Goal: Task Accomplishment & Management: Manage account settings

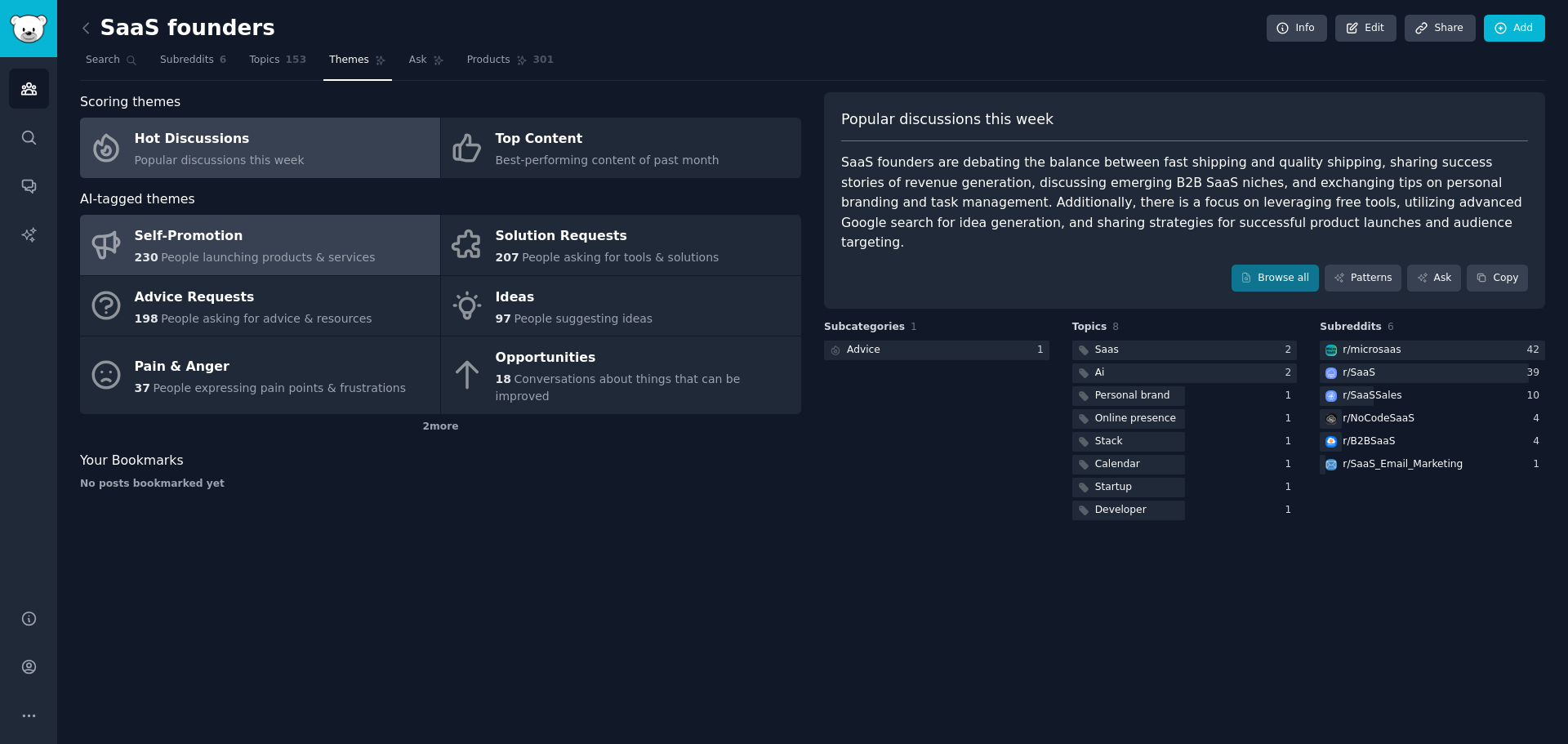
click at [298, 258] on span "People launching products & services" at bounding box center [268, 257] width 214 height 13
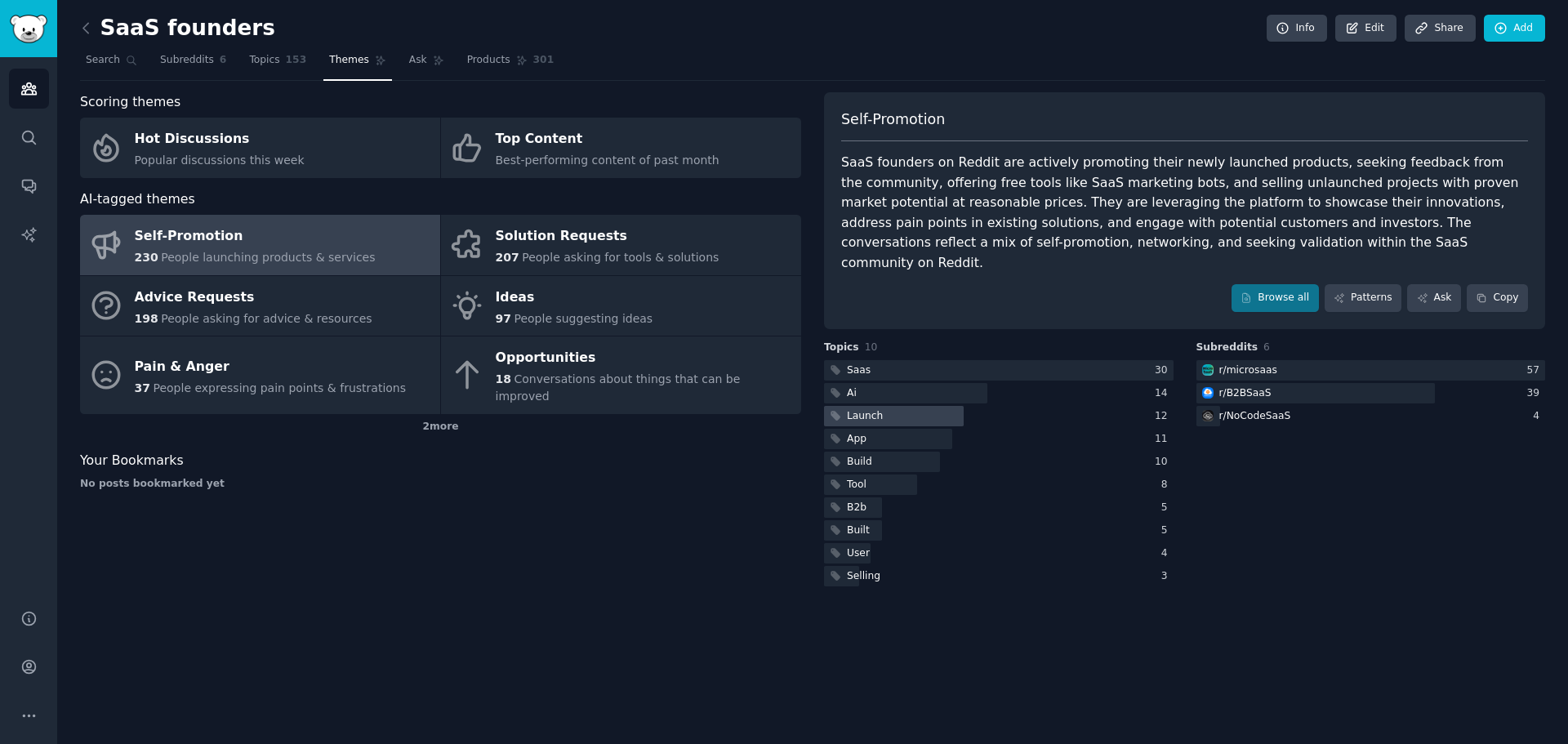
click at [908, 405] on div at bounding box center [894, 416] width 140 height 21
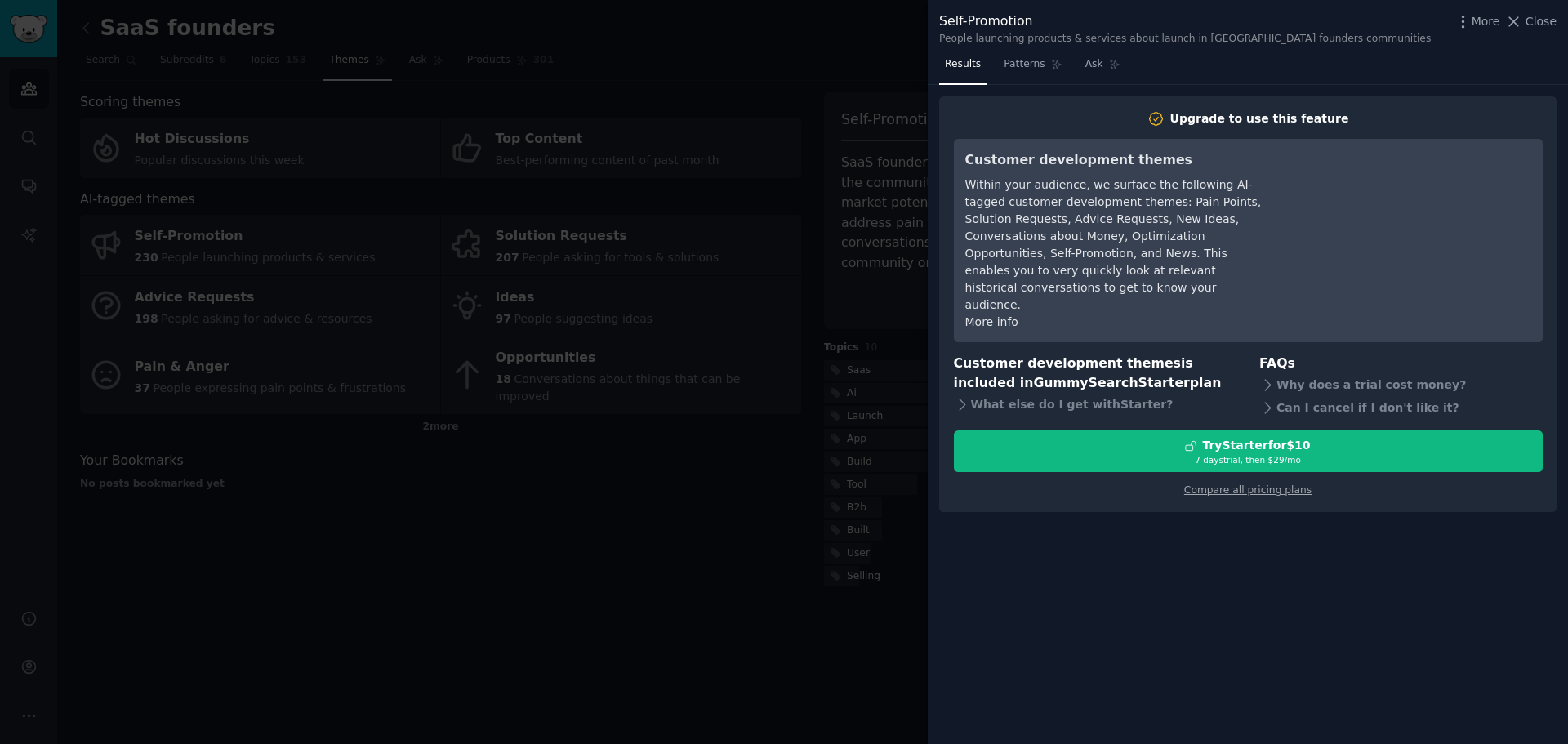
click at [415, 512] on div at bounding box center [784, 372] width 1568 height 744
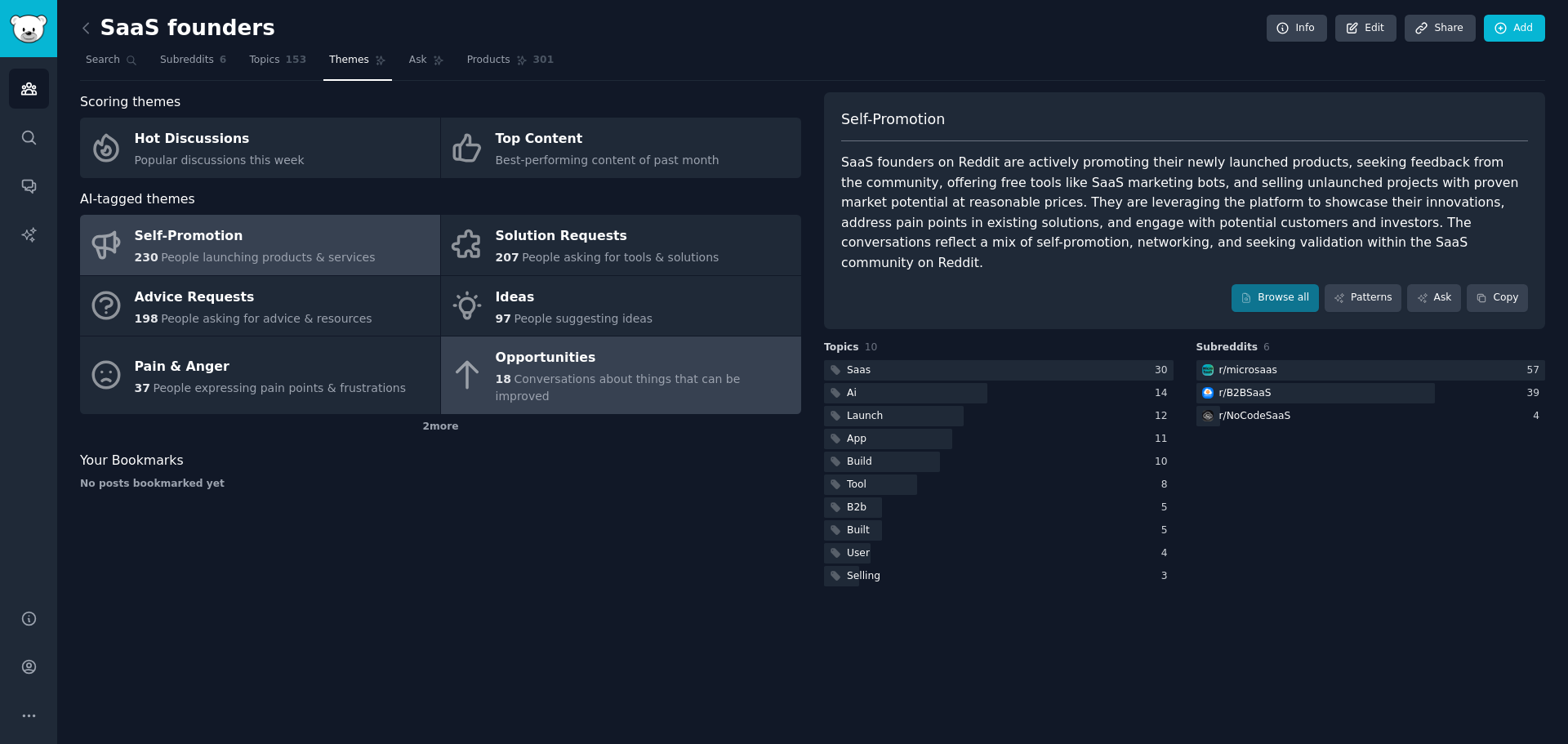
click at [569, 378] on span "Conversations about things that can be improved" at bounding box center [617, 387] width 245 height 30
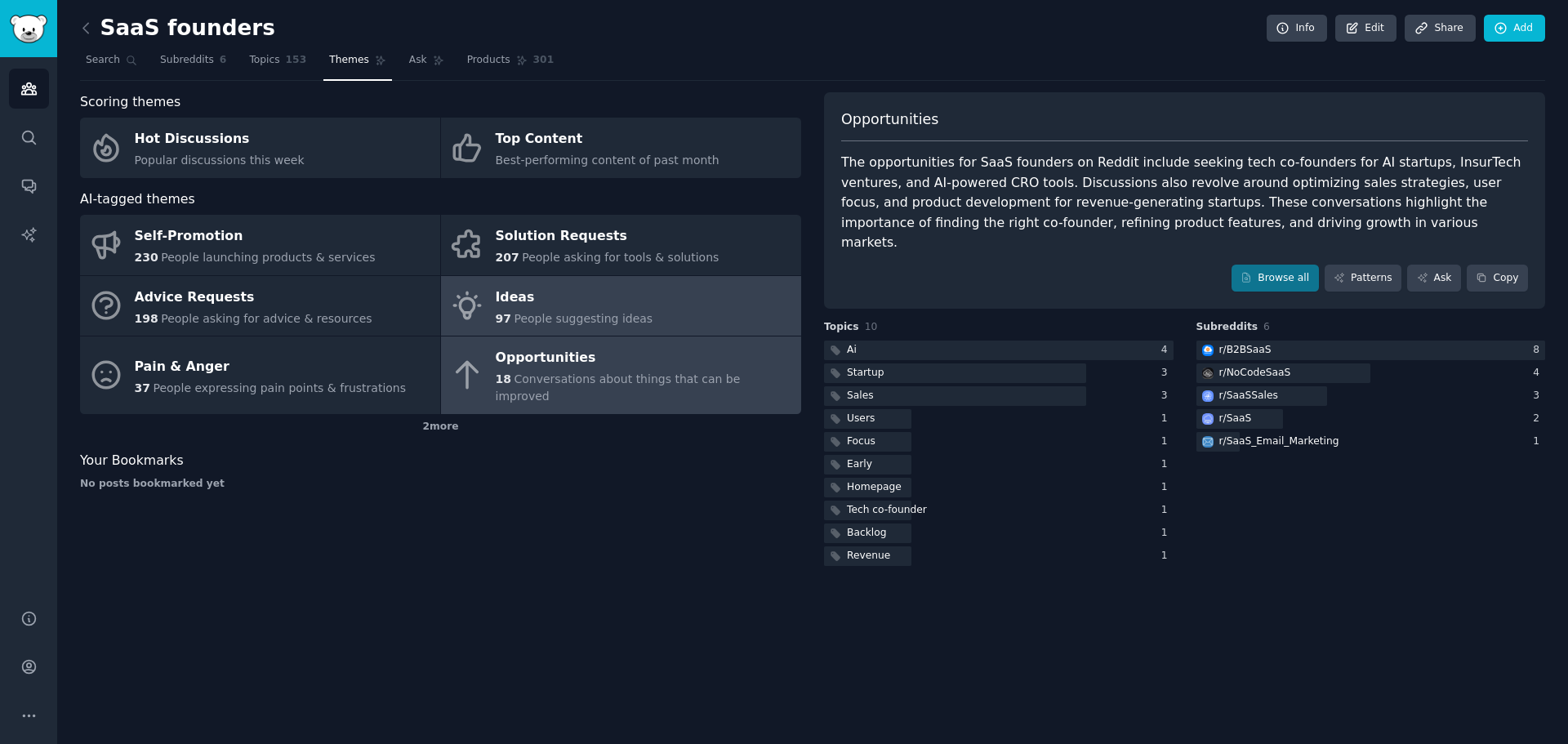
click at [640, 310] on link "Ideas 97 People suggesting ideas" at bounding box center [621, 306] width 360 height 60
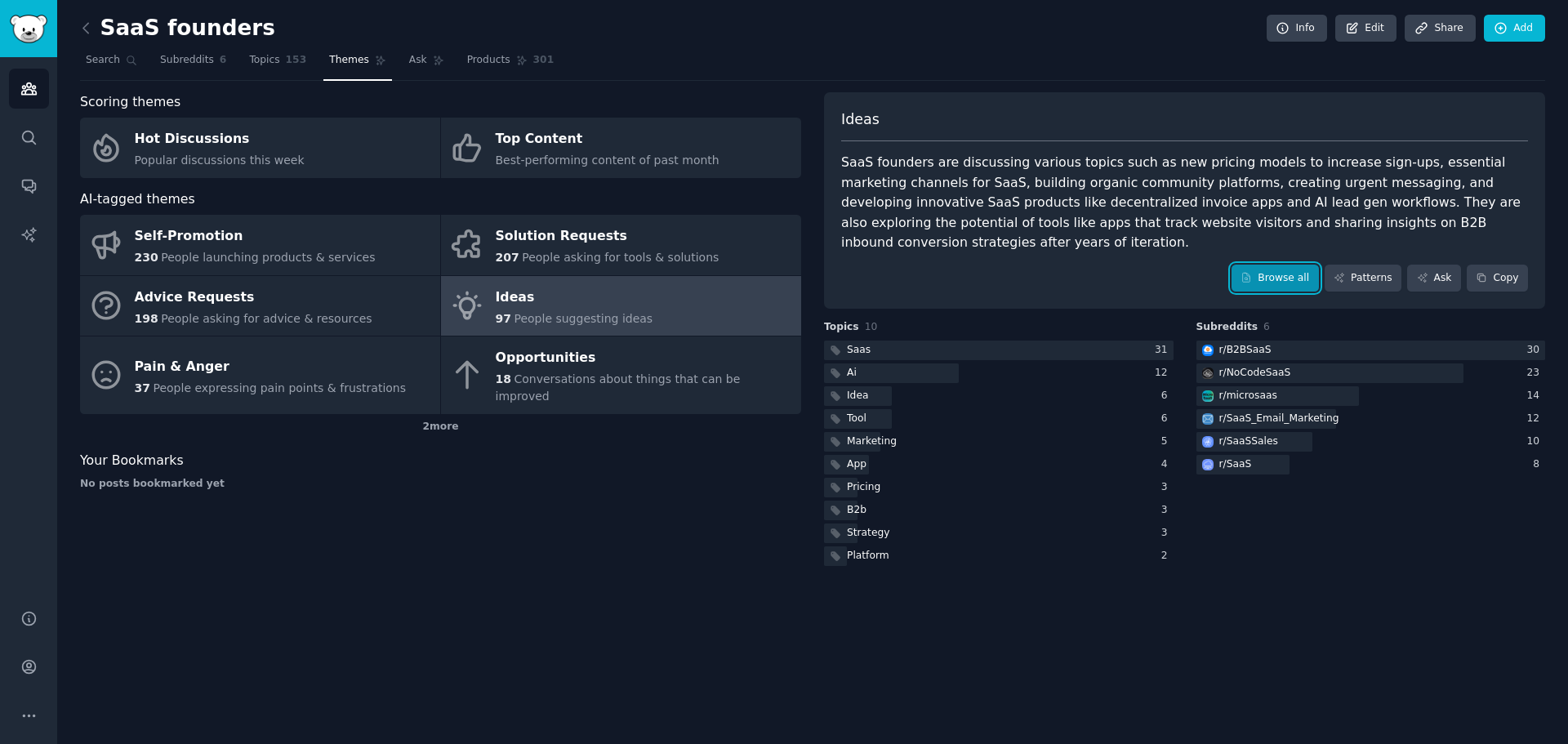
click at [1291, 264] on link "Browse all" at bounding box center [1275, 278] width 87 height 28
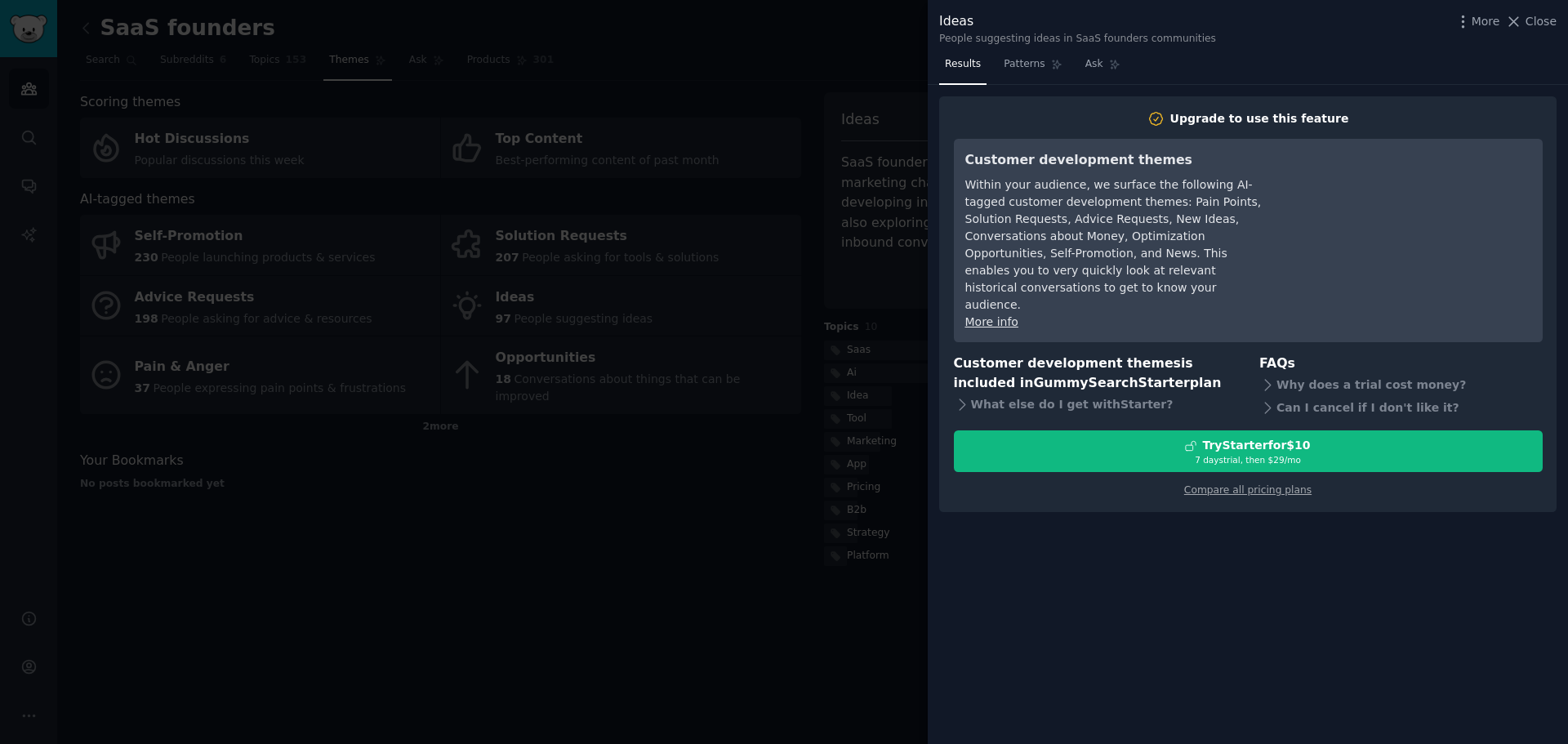
click at [745, 29] on div at bounding box center [784, 372] width 1568 height 744
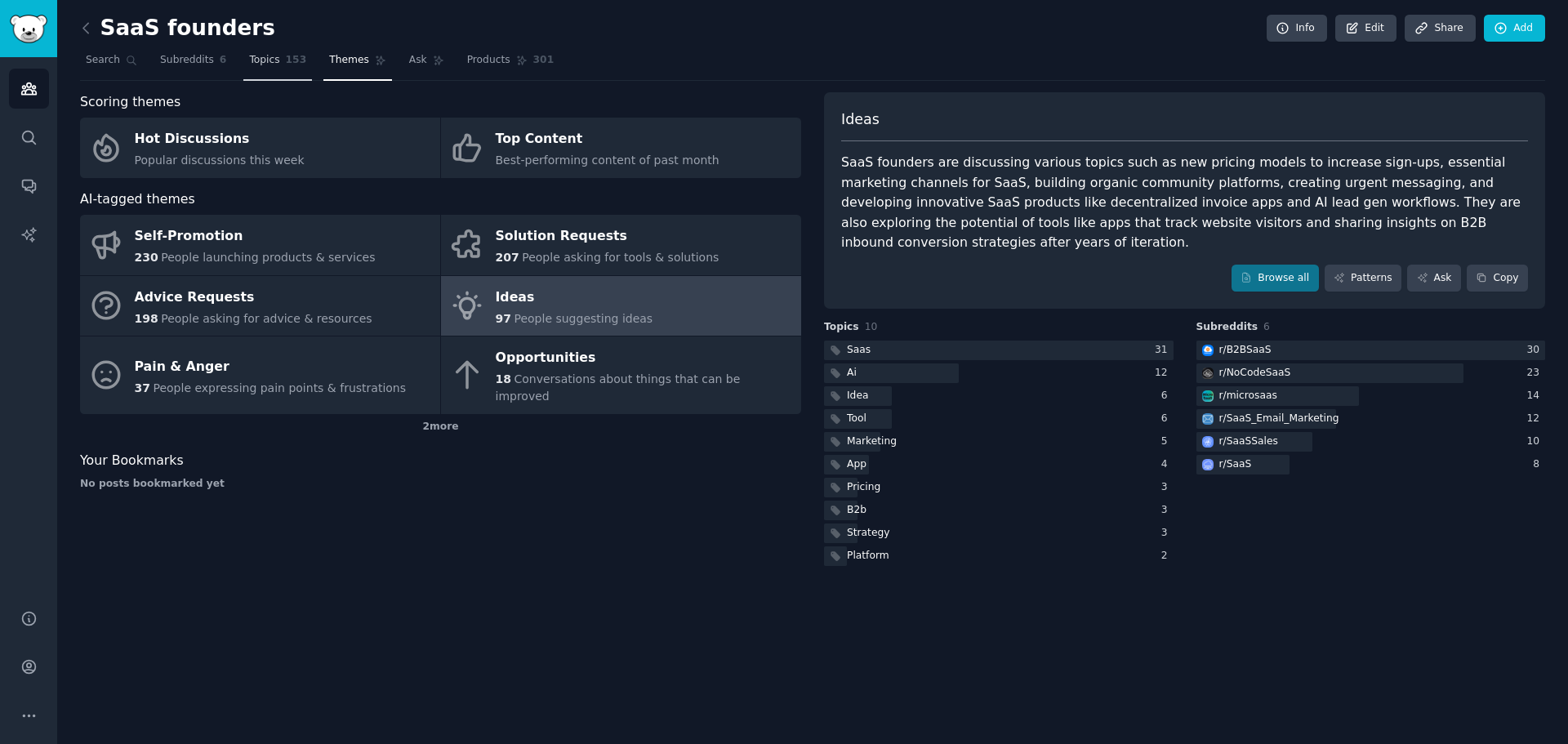
click at [266, 60] on span "Topics" at bounding box center [264, 60] width 30 height 15
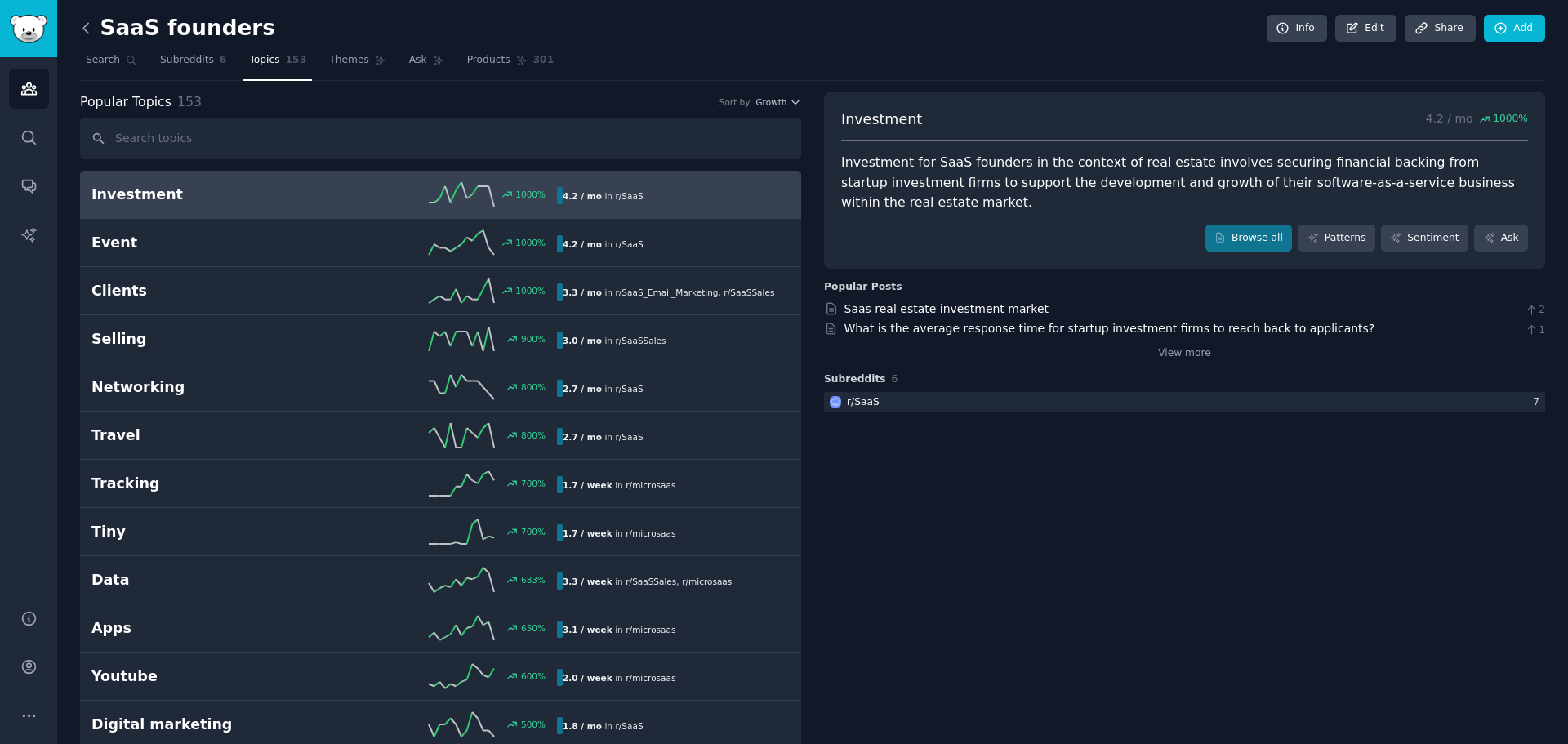
click at [84, 23] on icon at bounding box center [86, 29] width 17 height 17
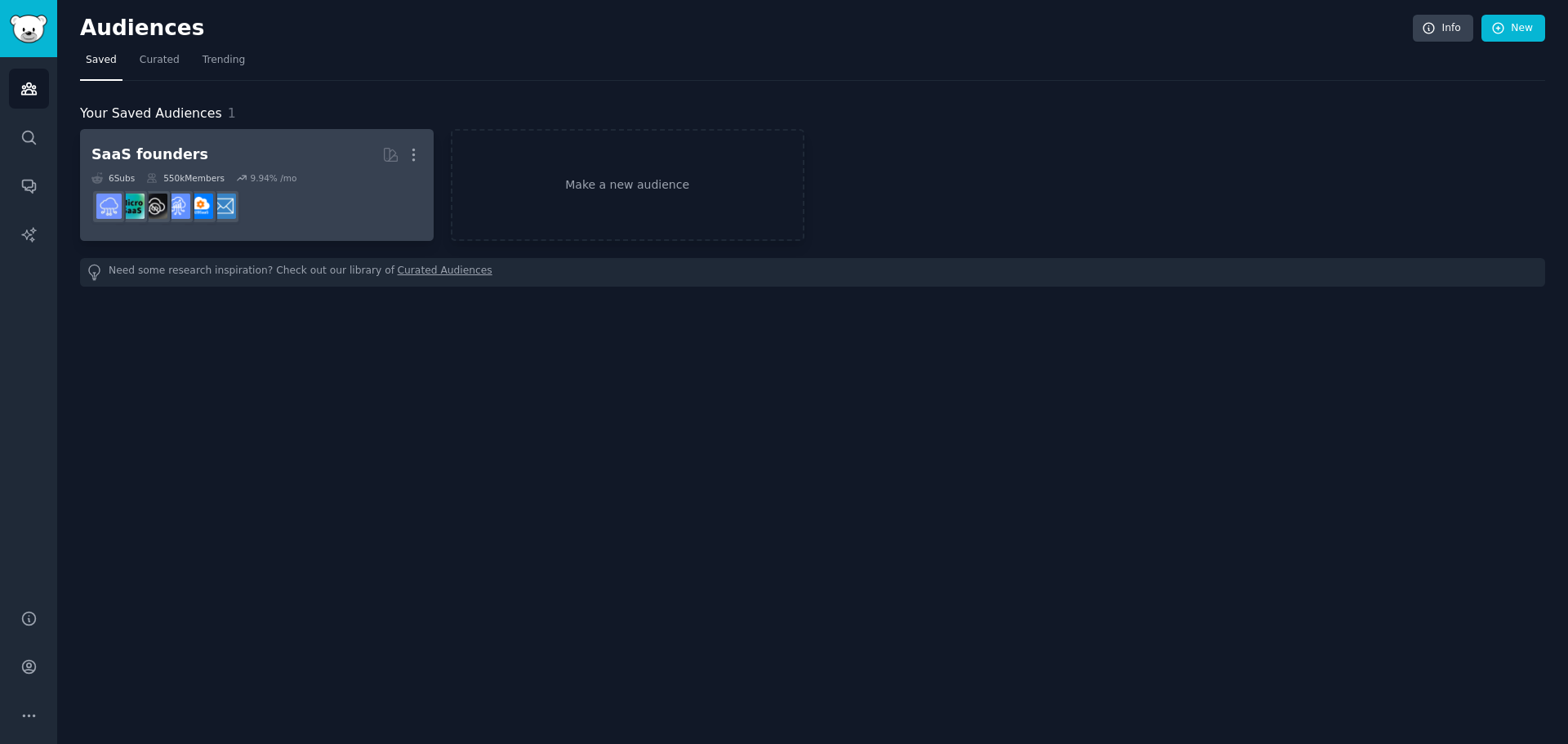
click at [271, 152] on h2 "SaaS founders More" at bounding box center [257, 154] width 331 height 29
click at [406, 149] on icon "button" at bounding box center [414, 155] width 17 height 17
click at [363, 195] on p "Delete" at bounding box center [368, 189] width 37 height 17
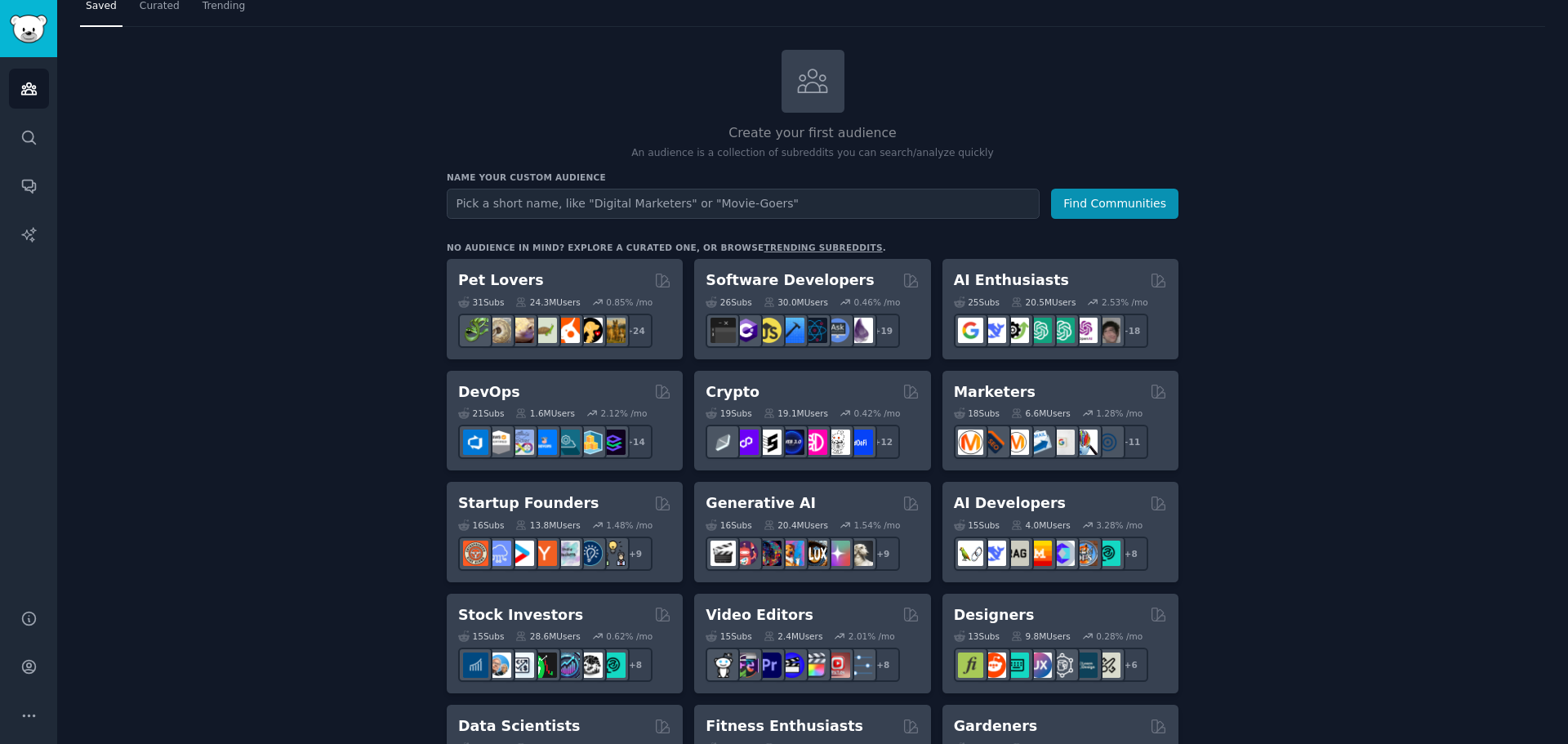
scroll to position [54, 0]
